Goal: Information Seeking & Learning: Learn about a topic

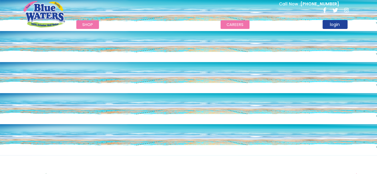
click at [233, 24] on link "careers" at bounding box center [235, 24] width 29 height 9
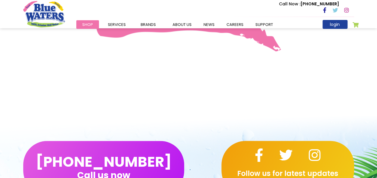
scroll to position [349, 0]
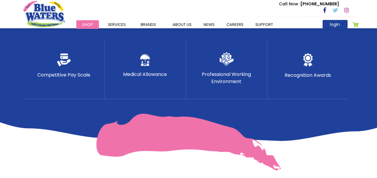
click at [85, 75] on p "Competitive Pay Scale" at bounding box center [63, 75] width 53 height 7
click at [257, 71] on div "Professional Working Environment" at bounding box center [226, 68] width 81 height 61
click at [364, 81] on div "Perks & Benefits Competitive Pay Scale Medical Allowance Professional Working E…" at bounding box center [188, 44] width 377 height 193
click at [205, 120] on img at bounding box center [188, 142] width 185 height 57
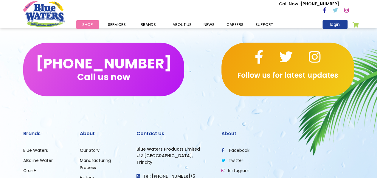
scroll to position [647, 0]
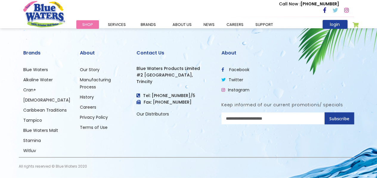
click at [90, 109] on link "Careers" at bounding box center [88, 107] width 16 height 6
